Goal: Transaction & Acquisition: Purchase product/service

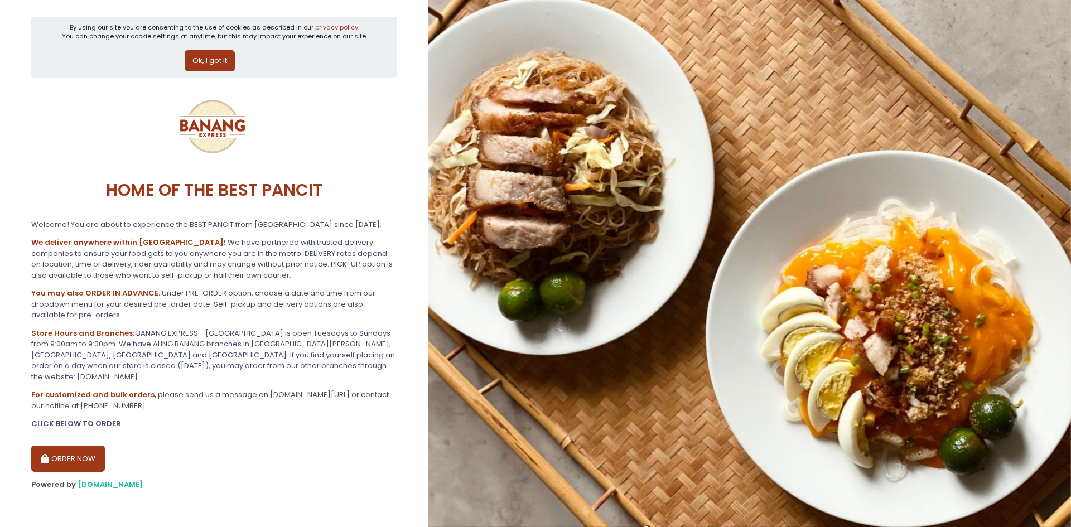
click at [75, 446] on button "ORDER NOW" at bounding box center [68, 459] width 74 height 27
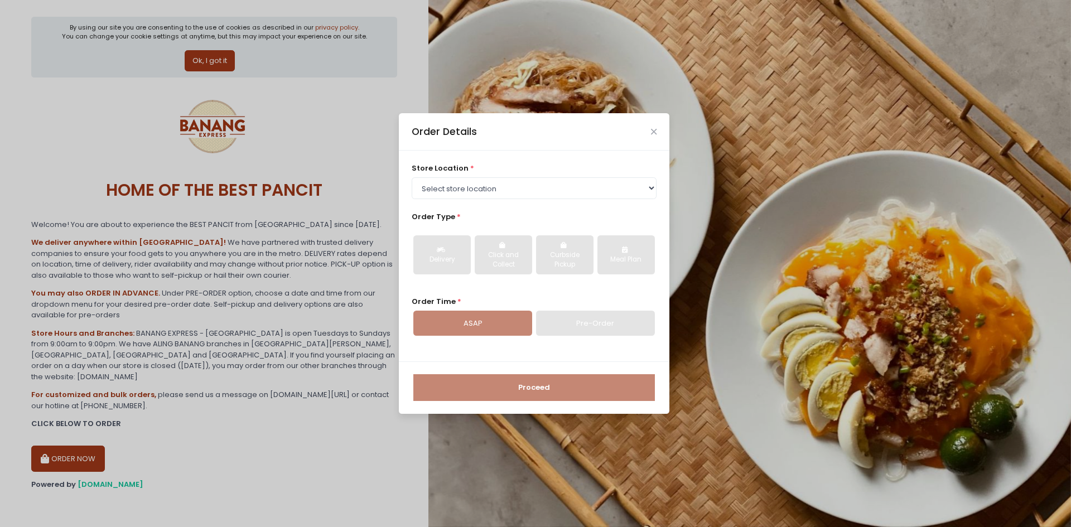
drag, startPoint x: 444, startPoint y: 167, endPoint x: 453, endPoint y: 182, distance: 17.2
click at [447, 170] on span "store location" at bounding box center [440, 168] width 57 height 11
click at [453, 182] on select "Select store location BANANG EXPRESS - [GEOGRAPHIC_DATA], [GEOGRAPHIC_DATA] BAN…" at bounding box center [534, 187] width 245 height 21
select select "675c0ae4bfedf4b19365cabd"
click at [412, 177] on select "Select store location BANANG EXPRESS - [GEOGRAPHIC_DATA], [GEOGRAPHIC_DATA] BAN…" at bounding box center [534, 187] width 245 height 21
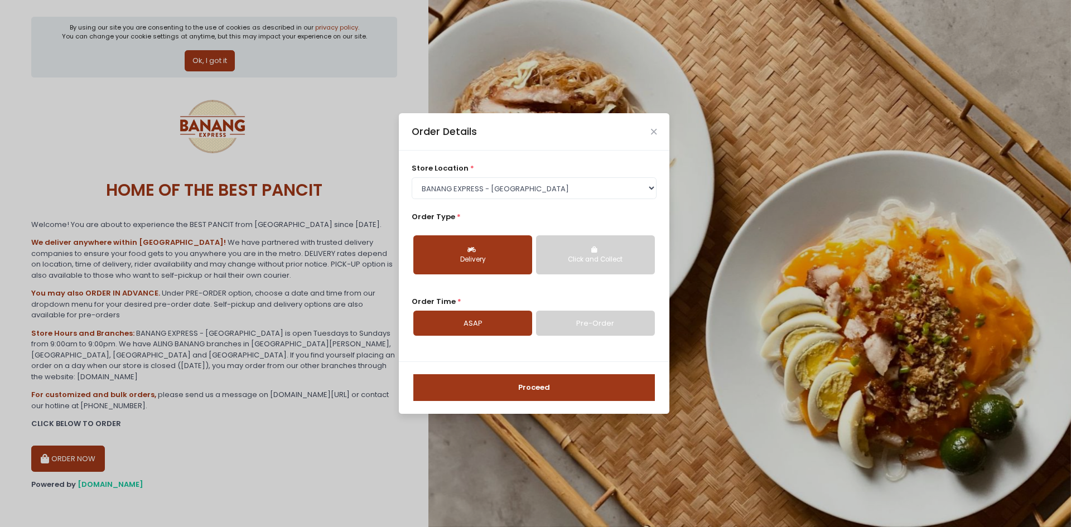
click at [584, 322] on link "Pre-Order" at bounding box center [595, 324] width 119 height 26
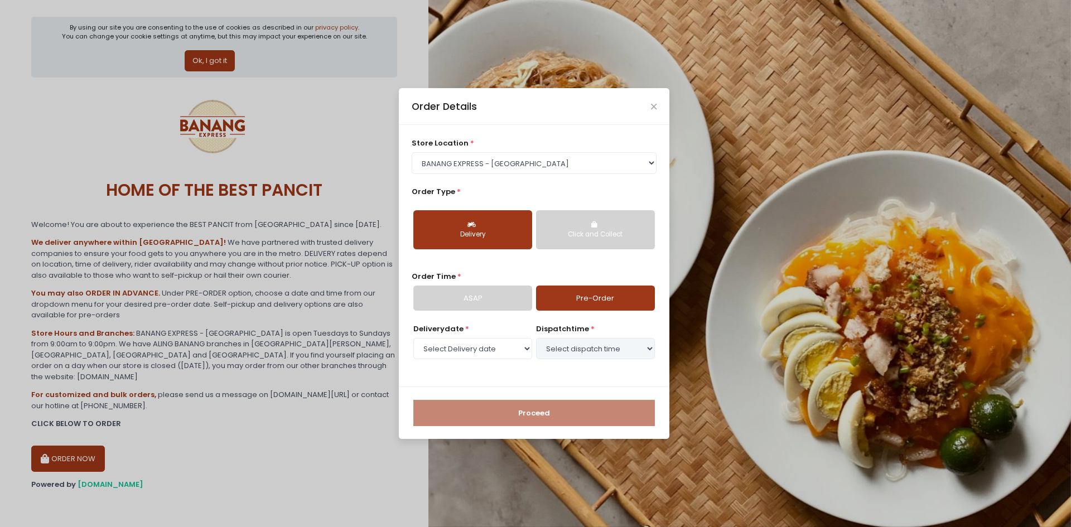
select select "[DATE]"
click at [621, 350] on select "Select dispatch time 12:30 PM - 01:00 PM 01:00 PM - 01:30 PM 01:30 PM - 02:00 P…" at bounding box center [595, 348] width 119 height 21
select select "14:30"
click at [536, 338] on select "Select dispatch time 12:30 PM - 01:00 PM 01:00 PM - 01:30 PM 01:30 PM - 02:00 P…" at bounding box center [595, 348] width 119 height 21
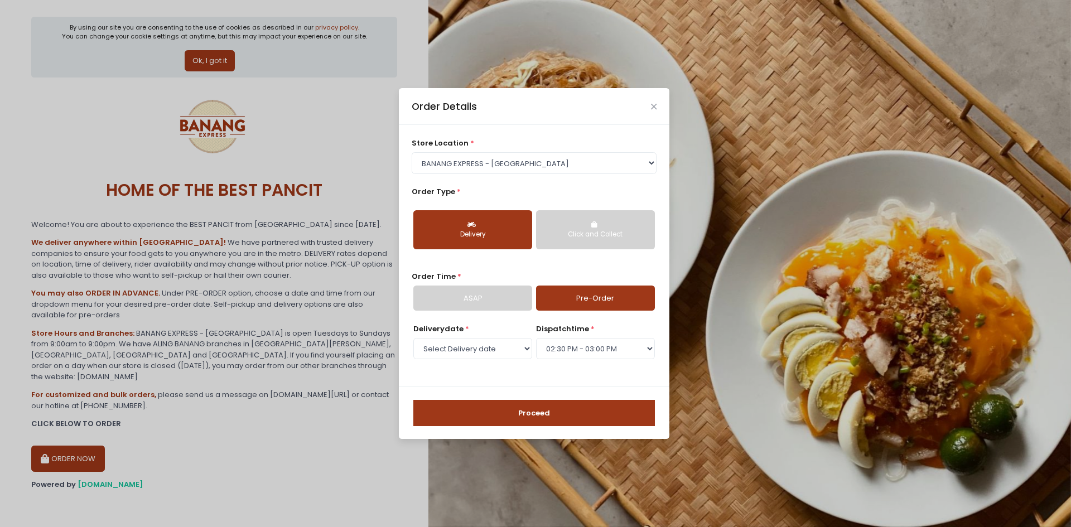
click at [537, 418] on button "Proceed" at bounding box center [533, 413] width 241 height 27
